Goal: Transaction & Acquisition: Purchase product/service

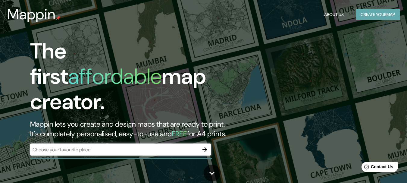
click at [374, 13] on button "Create your map" at bounding box center [378, 14] width 44 height 11
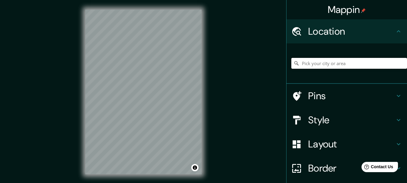
click at [335, 67] on input "Pick your city or area" at bounding box center [349, 63] width 116 height 11
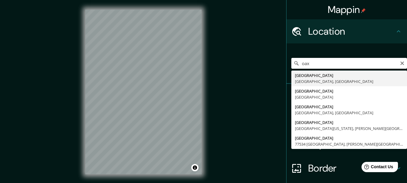
type input "[GEOGRAPHIC_DATA], [GEOGRAPHIC_DATA], [GEOGRAPHIC_DATA]"
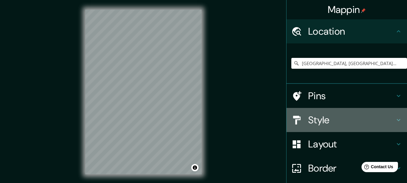
click at [396, 121] on icon at bounding box center [398, 119] width 7 height 7
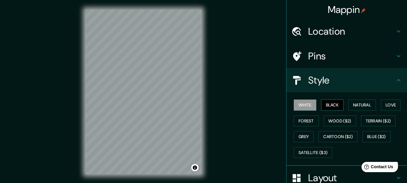
click at [332, 105] on button "Black" at bounding box center [332, 104] width 23 height 11
click at [304, 124] on button "Forest" at bounding box center [306, 120] width 25 height 11
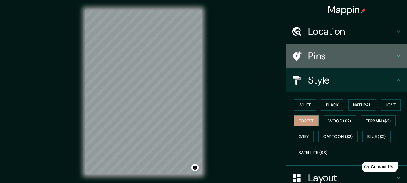
click at [356, 60] on h4 "Pins" at bounding box center [351, 56] width 87 height 12
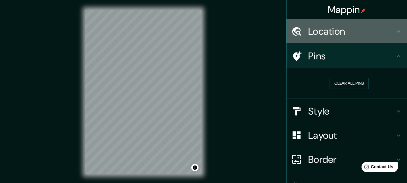
click at [366, 29] on h4 "Location" at bounding box center [351, 31] width 87 height 12
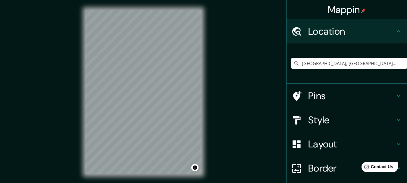
scroll to position [48, 0]
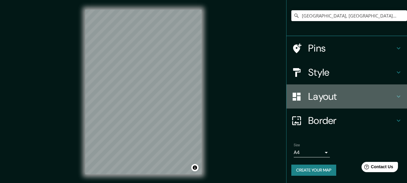
click at [395, 96] on icon at bounding box center [398, 96] width 7 height 7
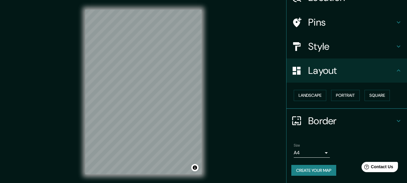
scroll to position [34, 0]
click at [346, 95] on button "Portrait" at bounding box center [345, 95] width 29 height 11
